Goal: Transaction & Acquisition: Purchase product/service

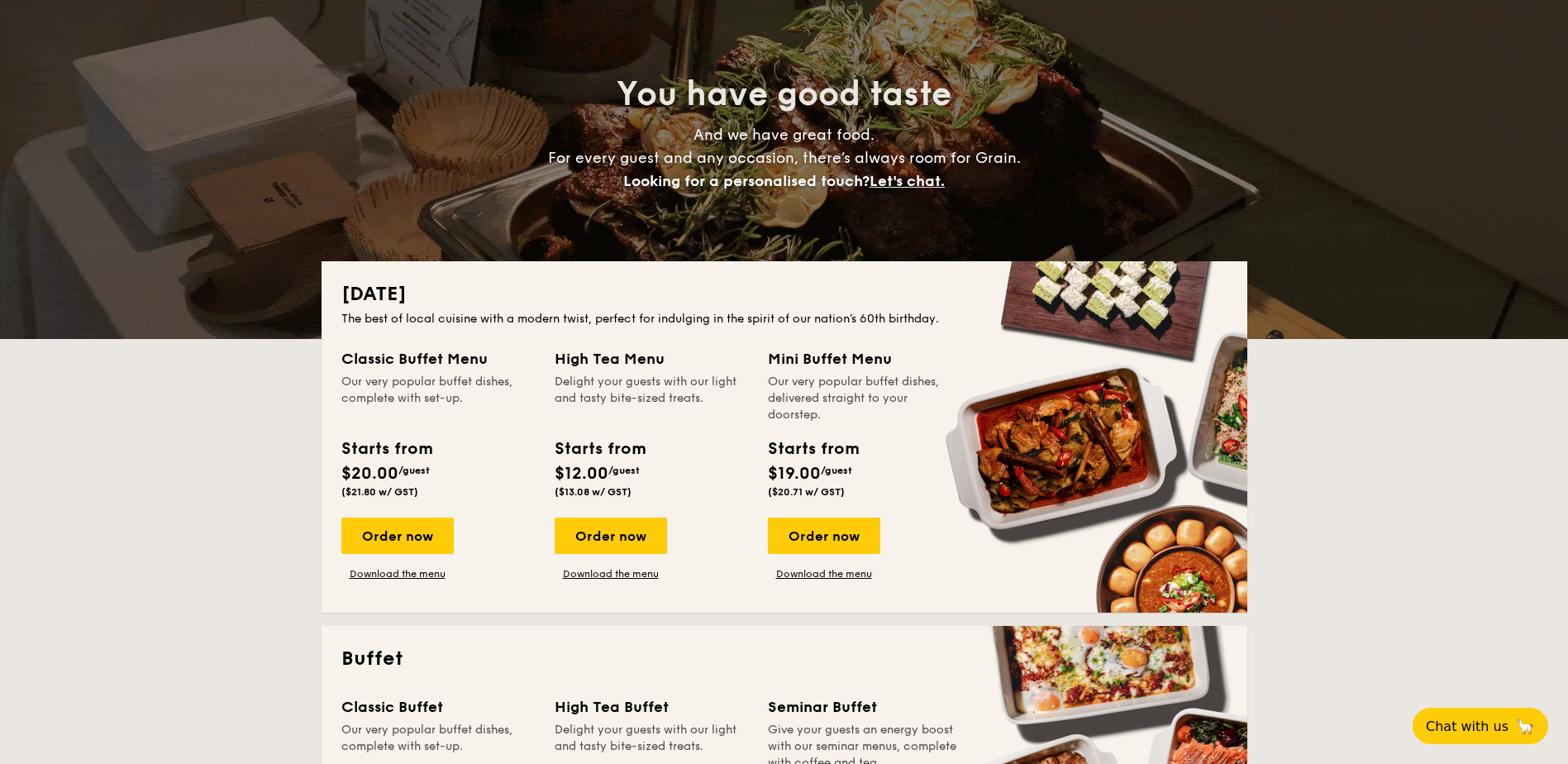
scroll to position [165, 0]
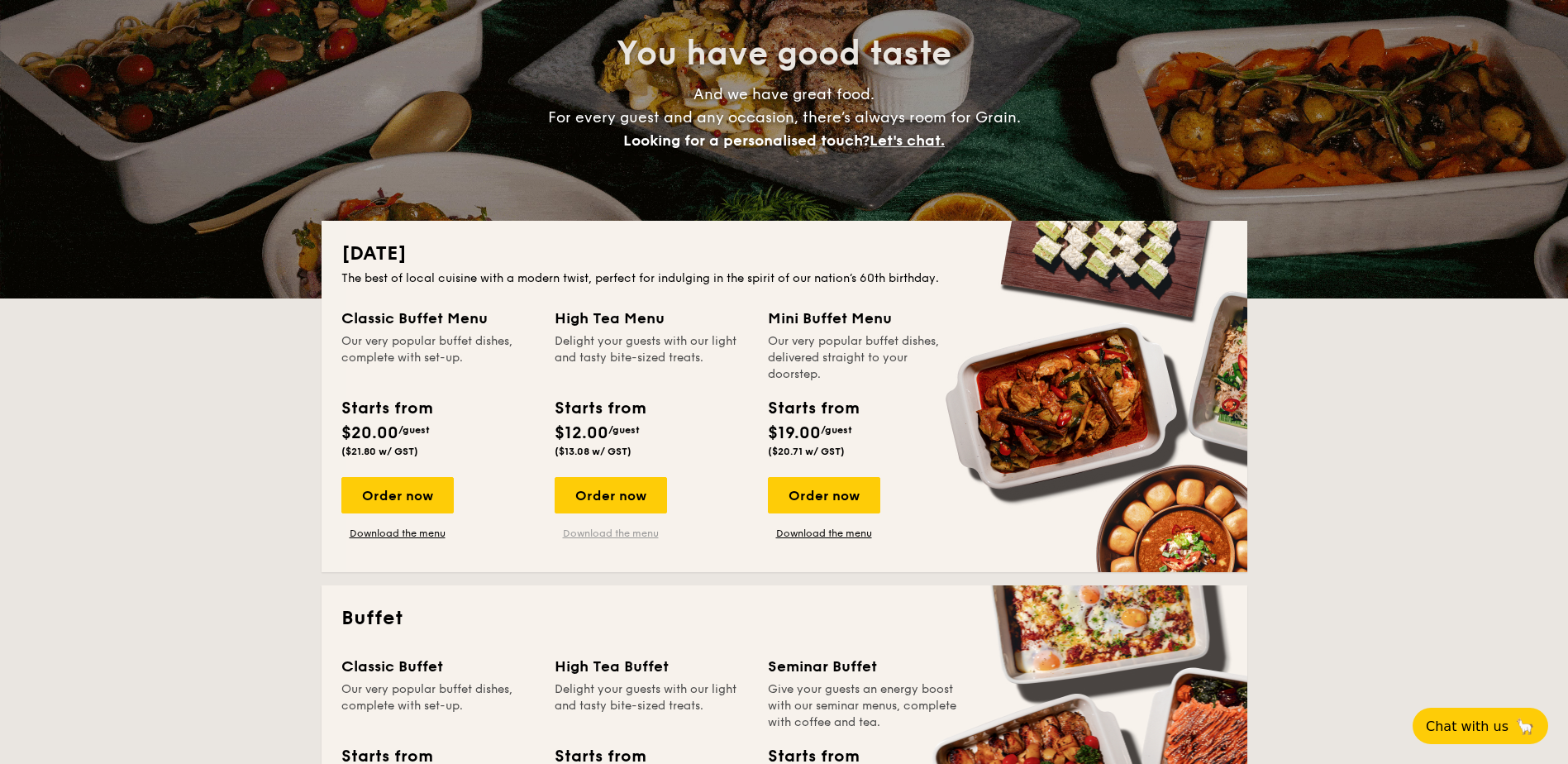
click at [611, 539] on link "Download the menu" at bounding box center [611, 532] width 113 height 13
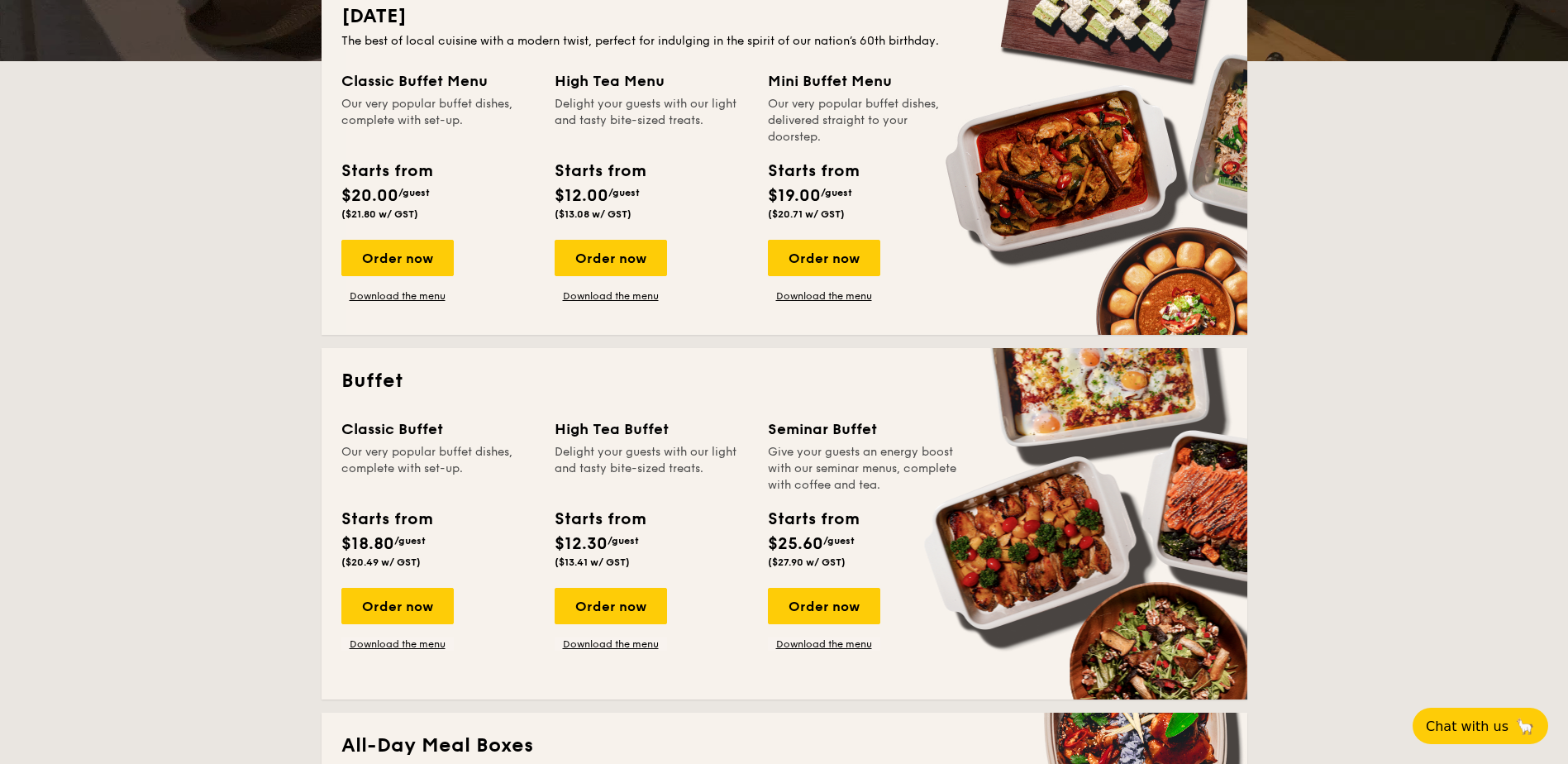
scroll to position [414, 0]
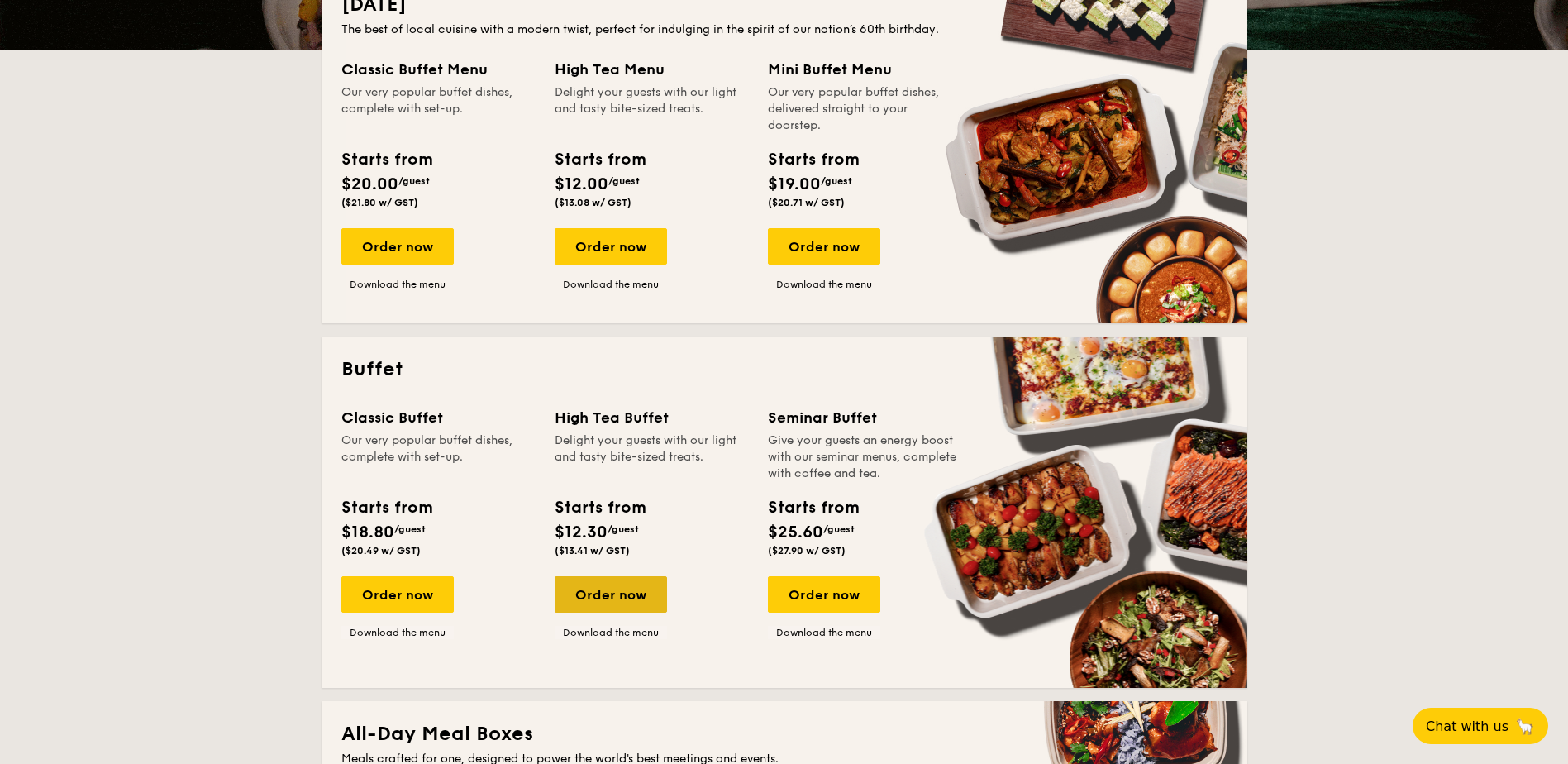
click at [612, 591] on div "Order now" at bounding box center [611, 595] width 113 height 36
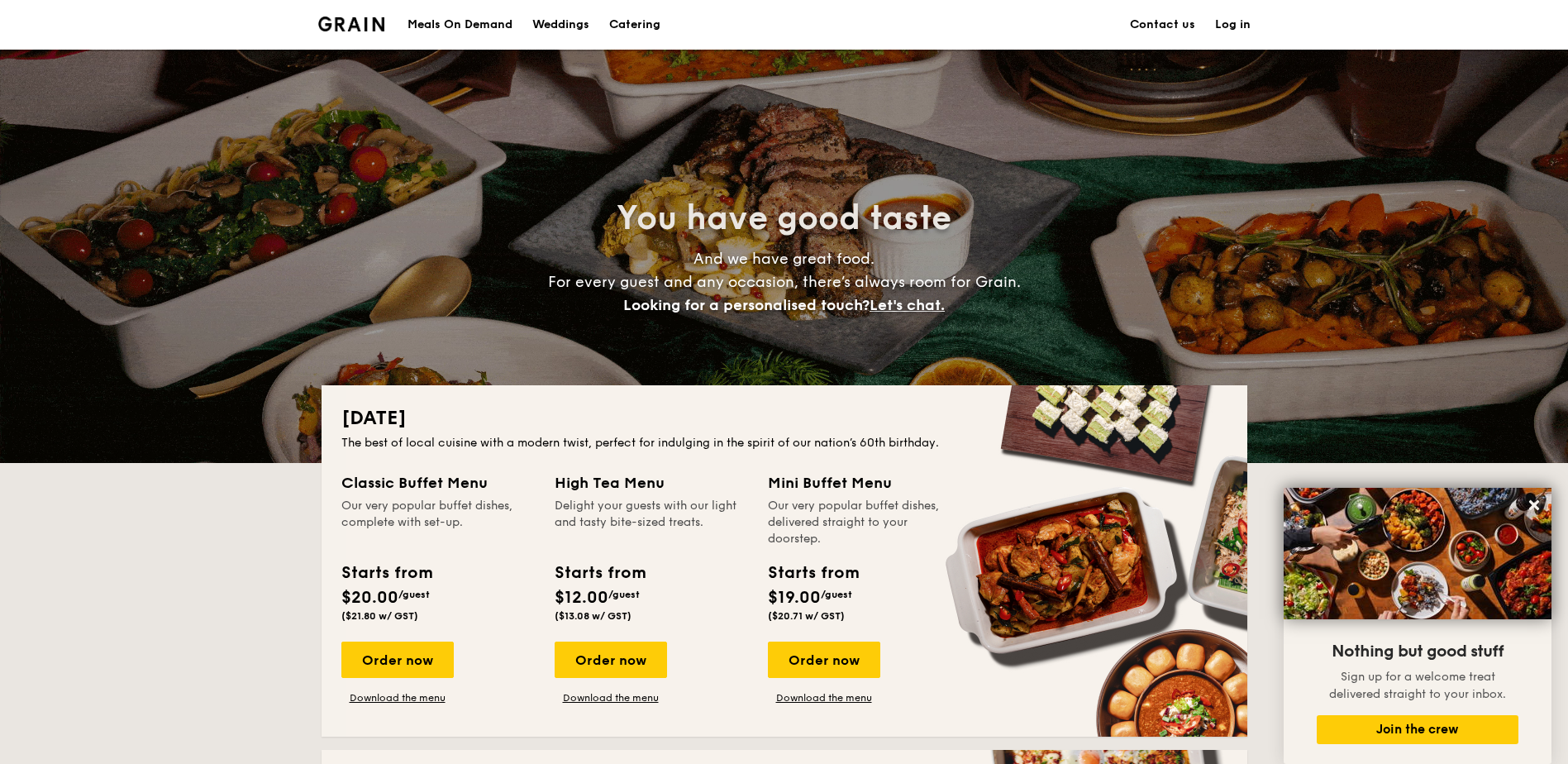
scroll to position [279, 0]
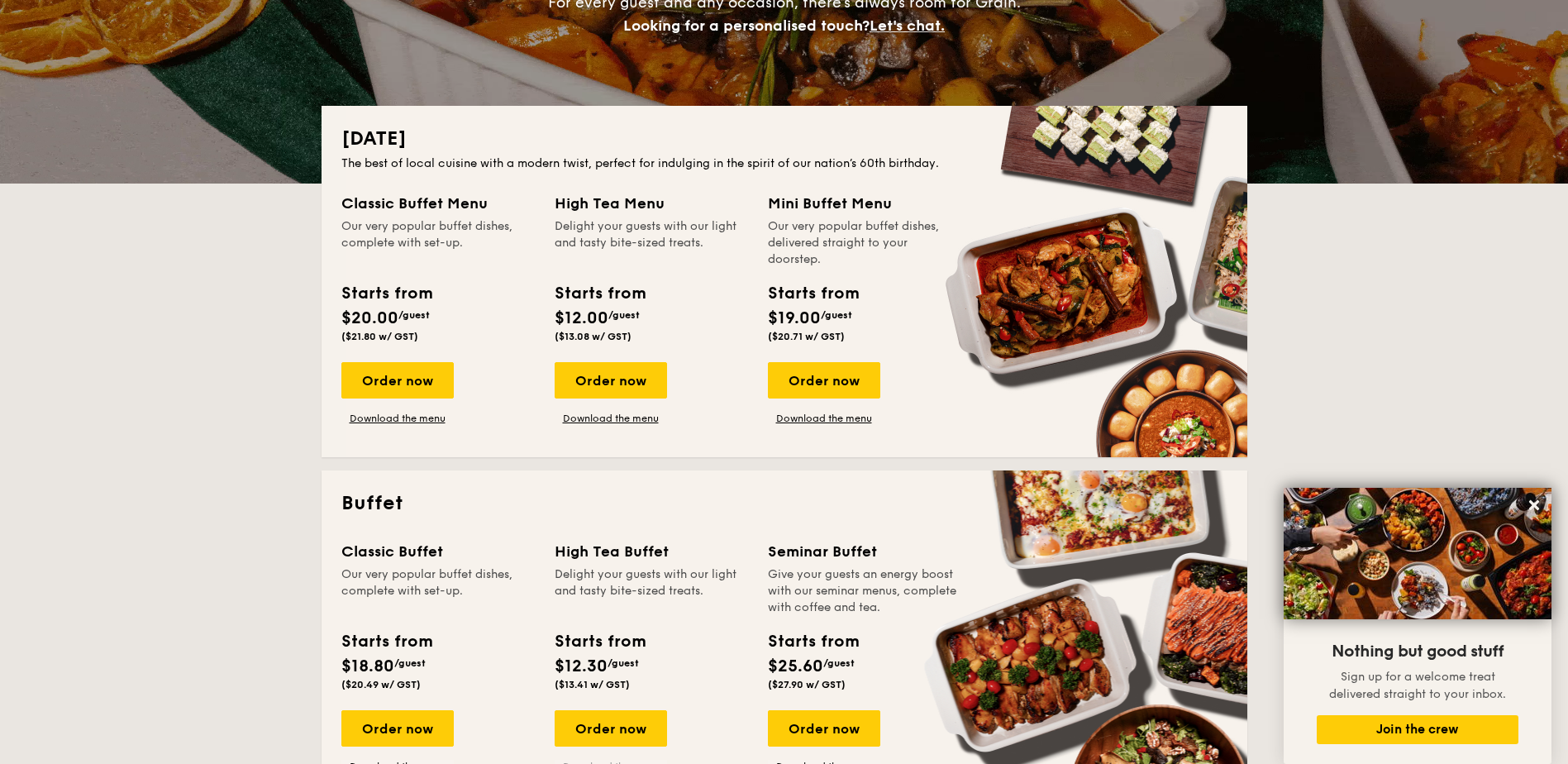
click at [614, 763] on link "Download the menu" at bounding box center [611, 766] width 113 height 13
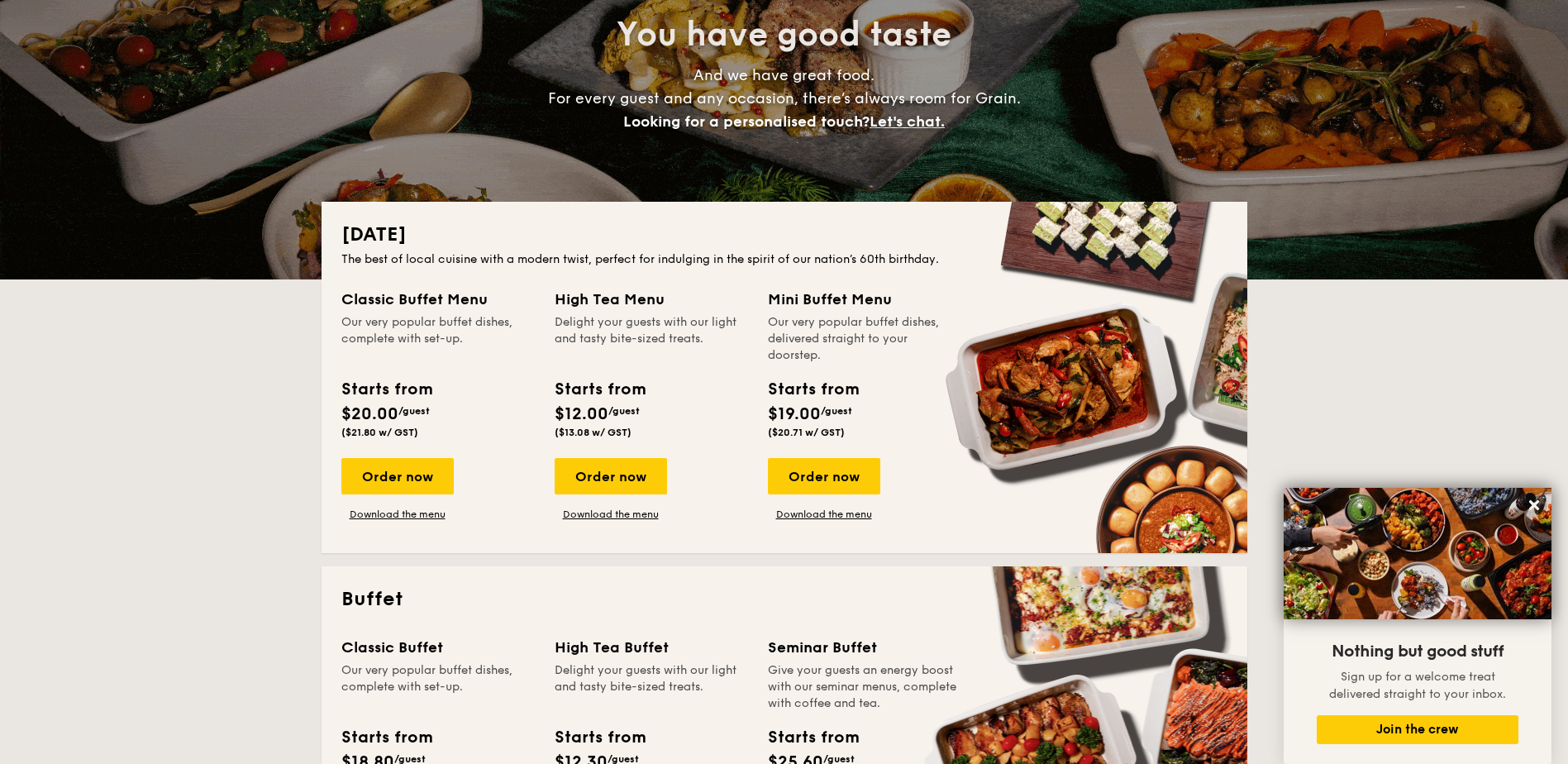
scroll to position [165, 0]
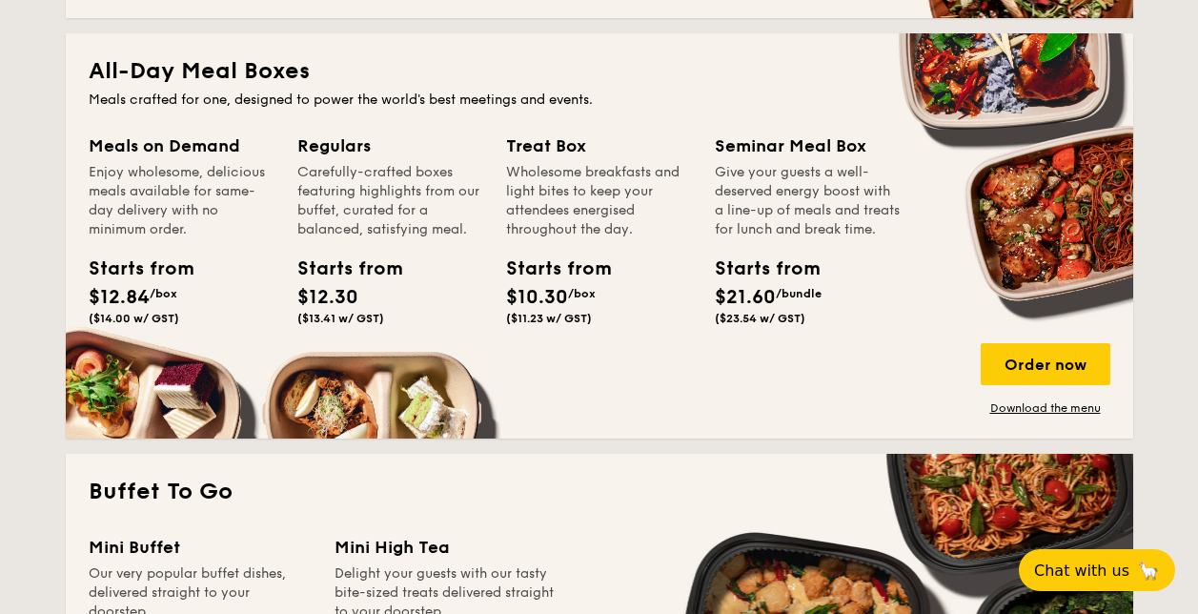
scroll to position [1144, 0]
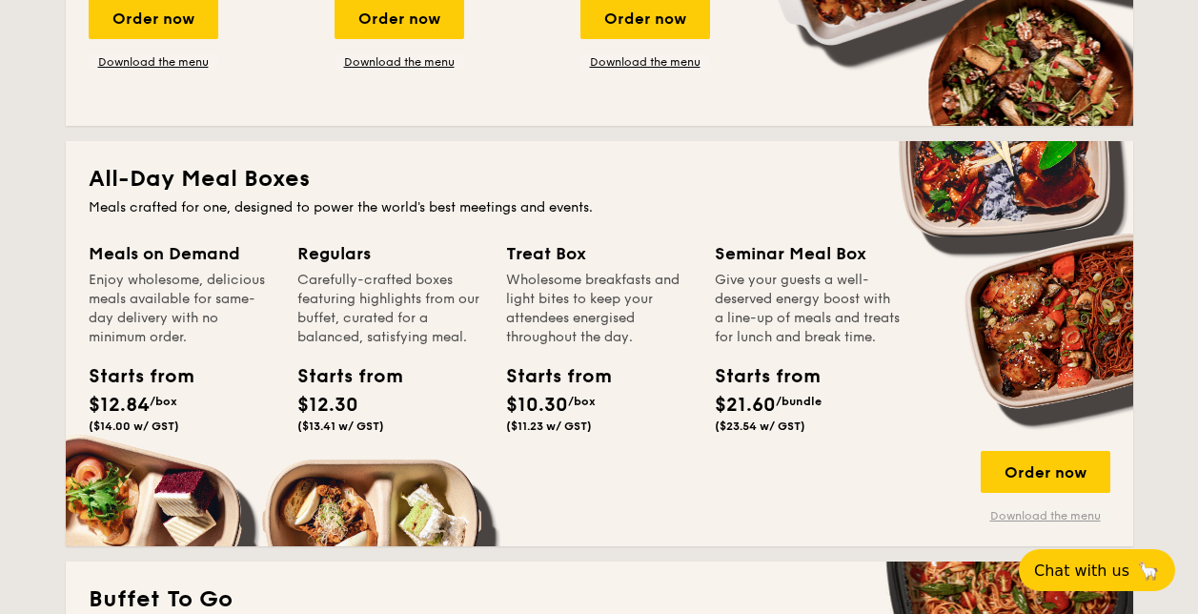
click at [1043, 520] on link "Download the menu" at bounding box center [1046, 515] width 130 height 15
